Goal: Check status: Check status

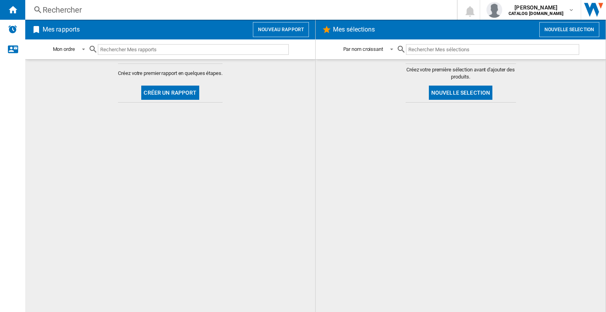
click at [120, 51] on input "text" at bounding box center [193, 49] width 191 height 11
click at [124, 15] on div "Rechercher" at bounding box center [240, 9] width 394 height 11
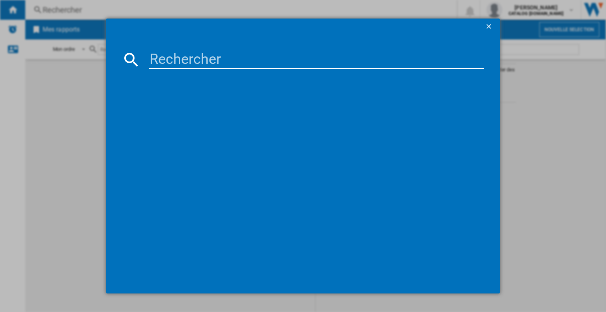
click at [152, 57] on input at bounding box center [316, 59] width 335 height 19
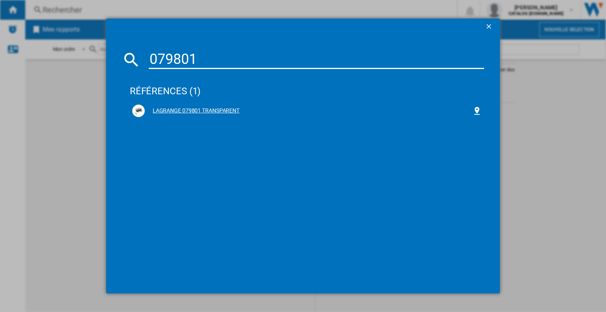
type input "079801"
click at [209, 107] on div "LAGRANGE 079801 TRANSPARENT" at bounding box center [308, 111] width 327 height 8
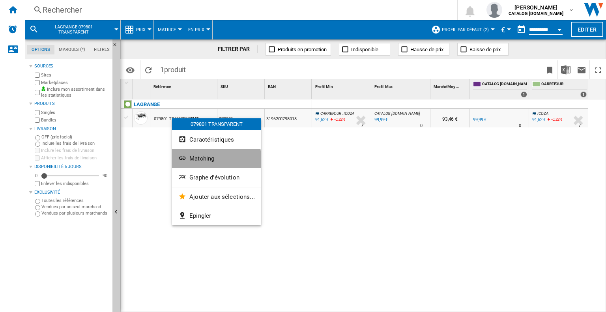
click at [215, 166] on button "Matching" at bounding box center [216, 158] width 89 height 19
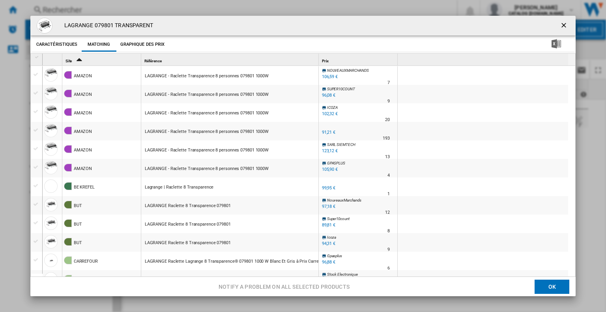
click at [562, 22] on ng-md-icon "getI18NText('BUTTONS.CLOSE_DIALOG')" at bounding box center [564, 25] width 9 height 9
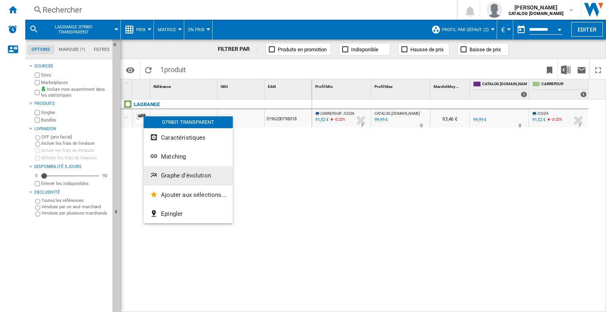
click at [189, 178] on span "Graphe d'évolution" at bounding box center [186, 175] width 50 height 7
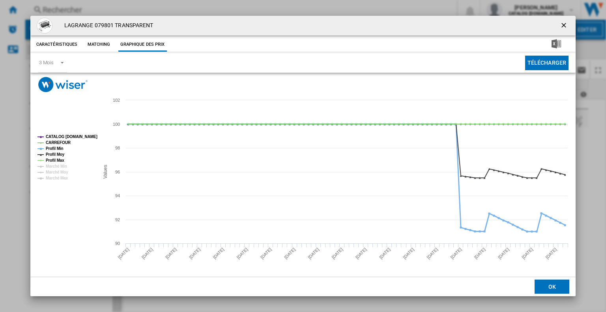
click at [58, 149] on tspan "Profil Min" at bounding box center [55, 148] width 18 height 4
click at [54, 160] on tspan "Profil Max" at bounding box center [55, 160] width 19 height 4
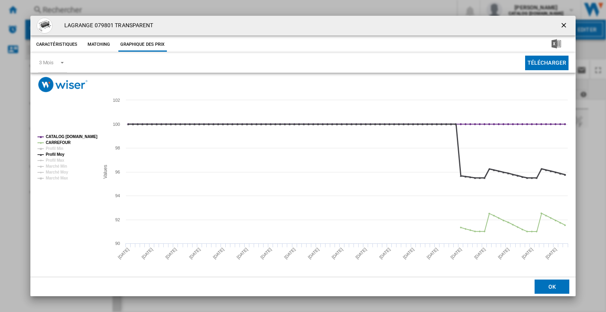
click at [58, 153] on tspan "Profil Moy" at bounding box center [55, 154] width 19 height 4
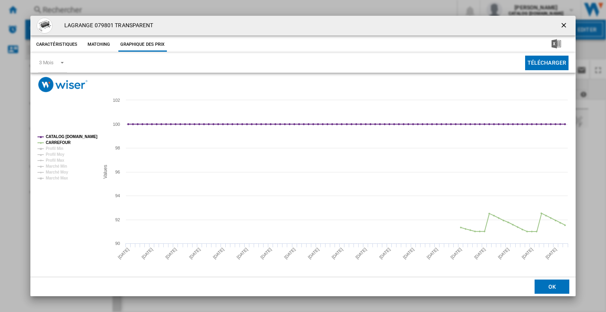
click at [560, 27] on ng-md-icon "getI18NText('BUTTONS.CLOSE_DIALOG')" at bounding box center [564, 25] width 9 height 9
